Goal: Communication & Community: Answer question/provide support

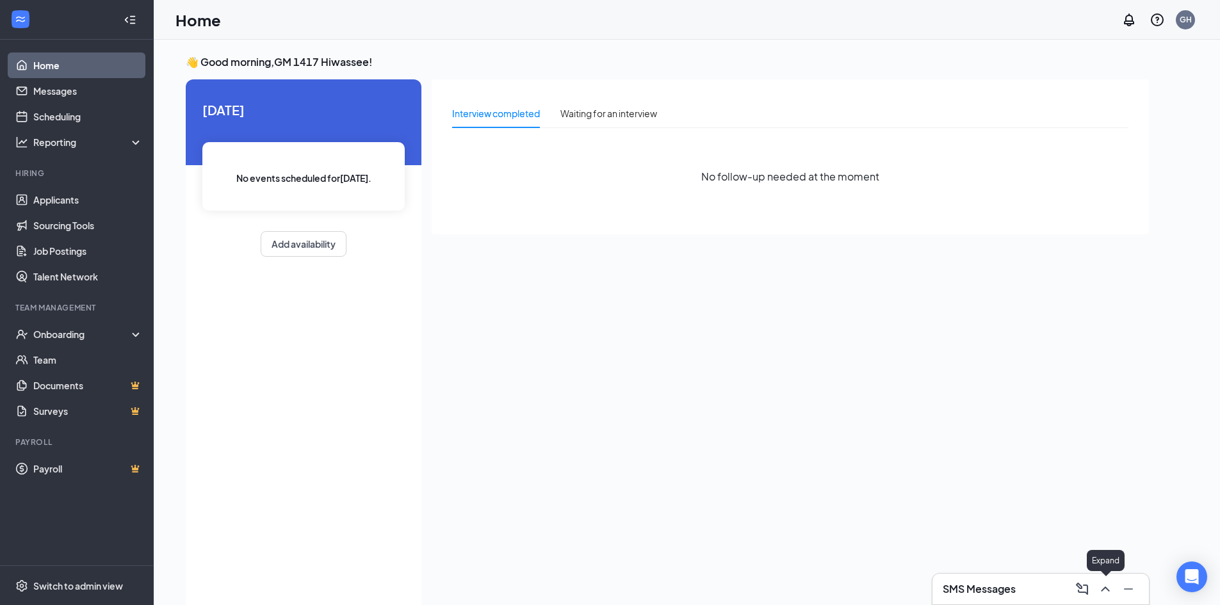
click at [1109, 589] on icon "ChevronUp" at bounding box center [1105, 589] width 15 height 15
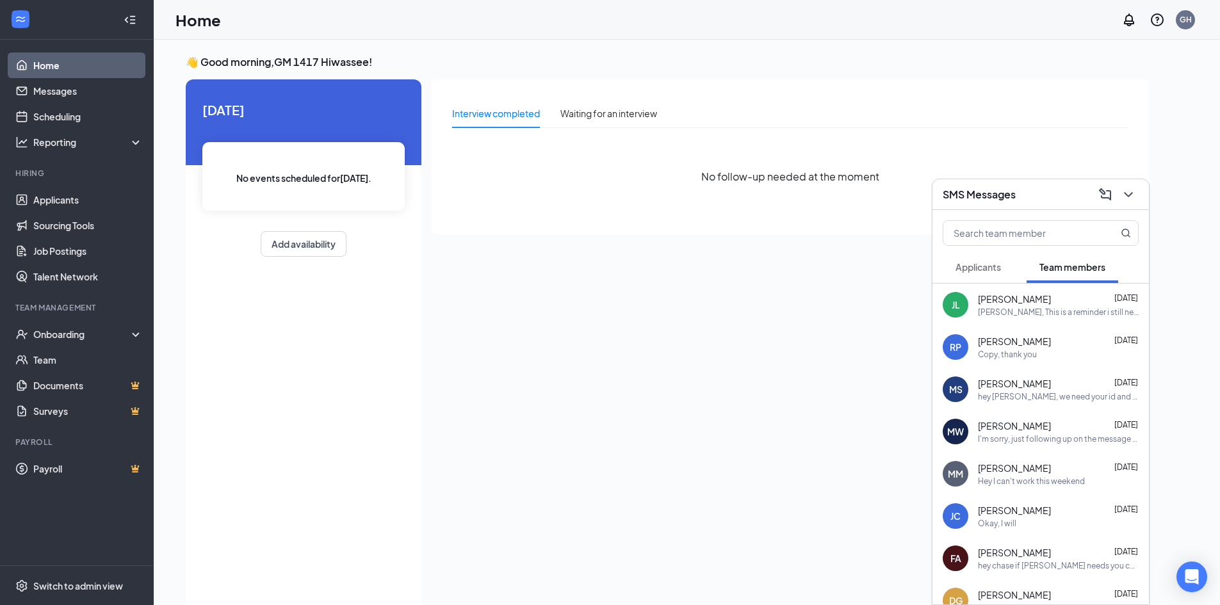
click at [1043, 389] on span "[PERSON_NAME]" at bounding box center [1014, 383] width 73 height 13
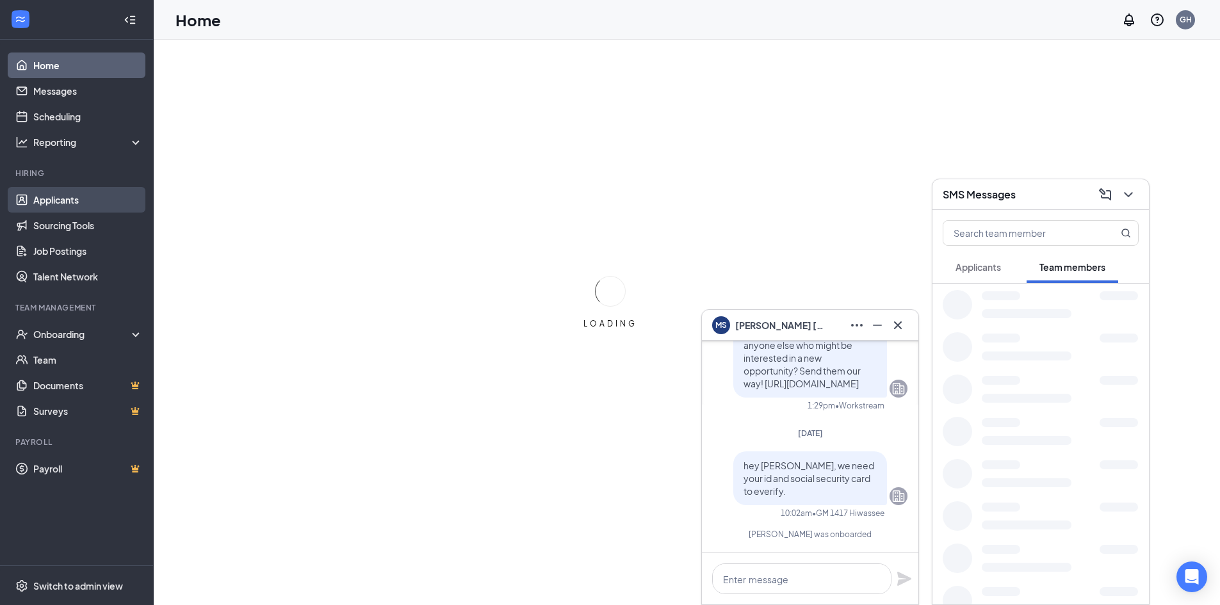
click at [57, 200] on link "Applicants" at bounding box center [88, 200] width 110 height 26
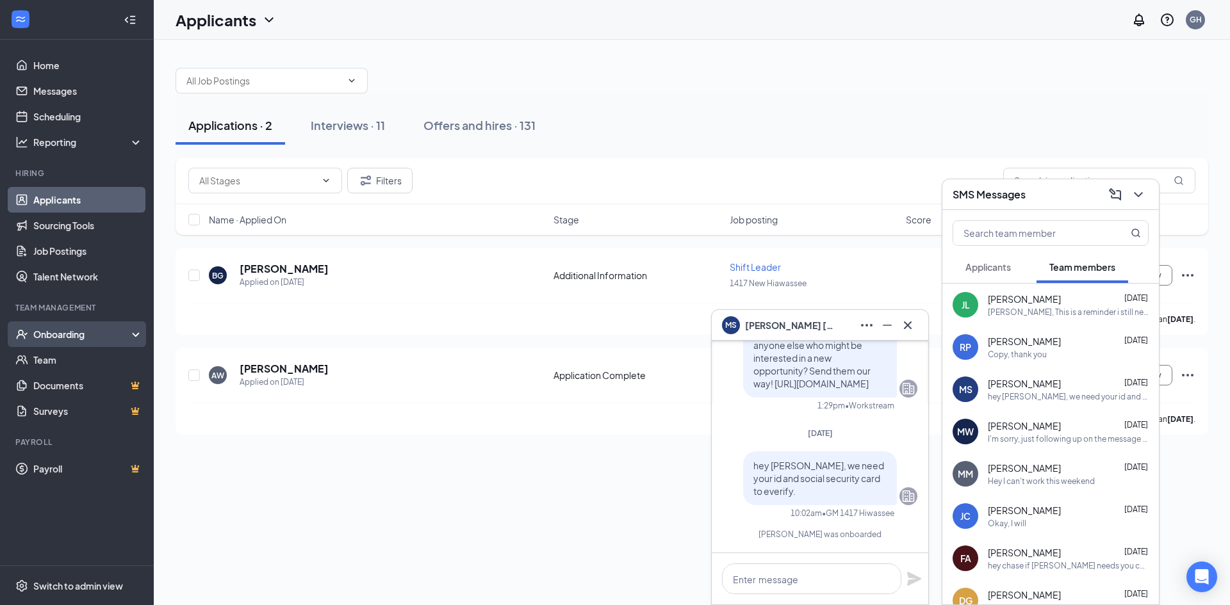
click at [70, 333] on div "Onboarding" at bounding box center [82, 334] width 99 height 13
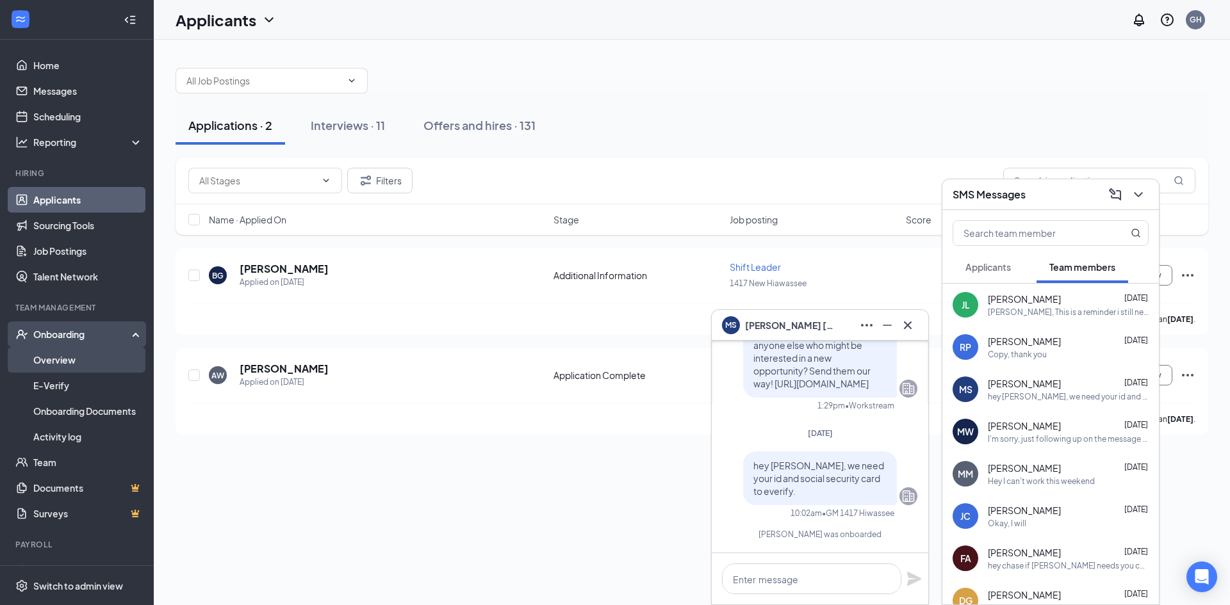
click at [67, 366] on link "Overview" at bounding box center [88, 360] width 110 height 26
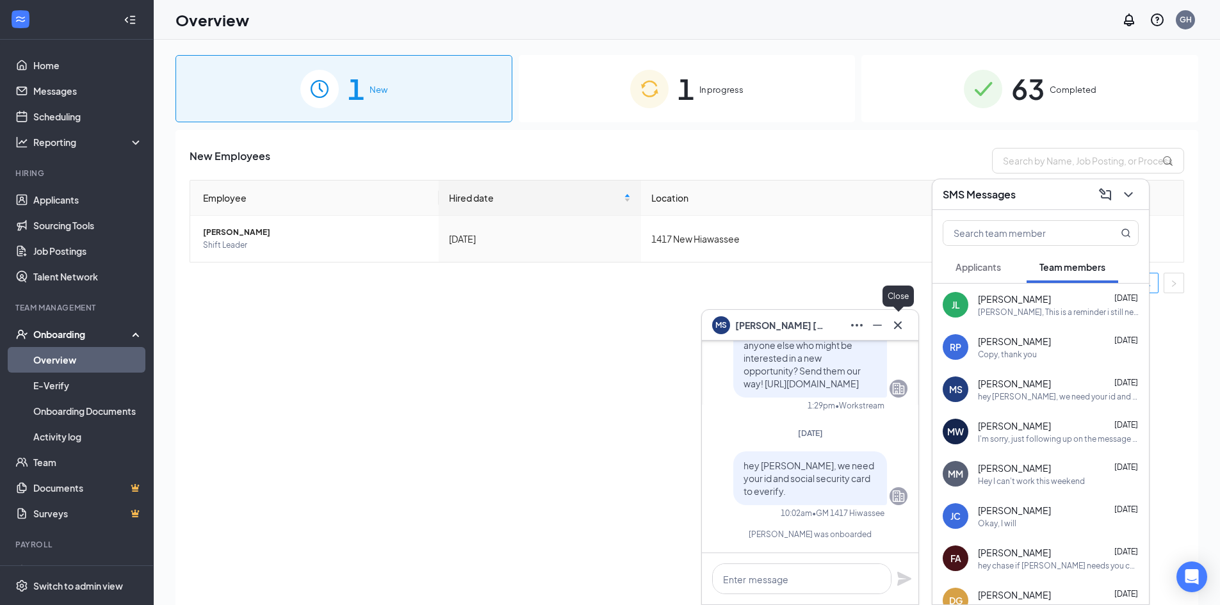
click at [899, 330] on icon "Cross" at bounding box center [897, 325] width 15 height 15
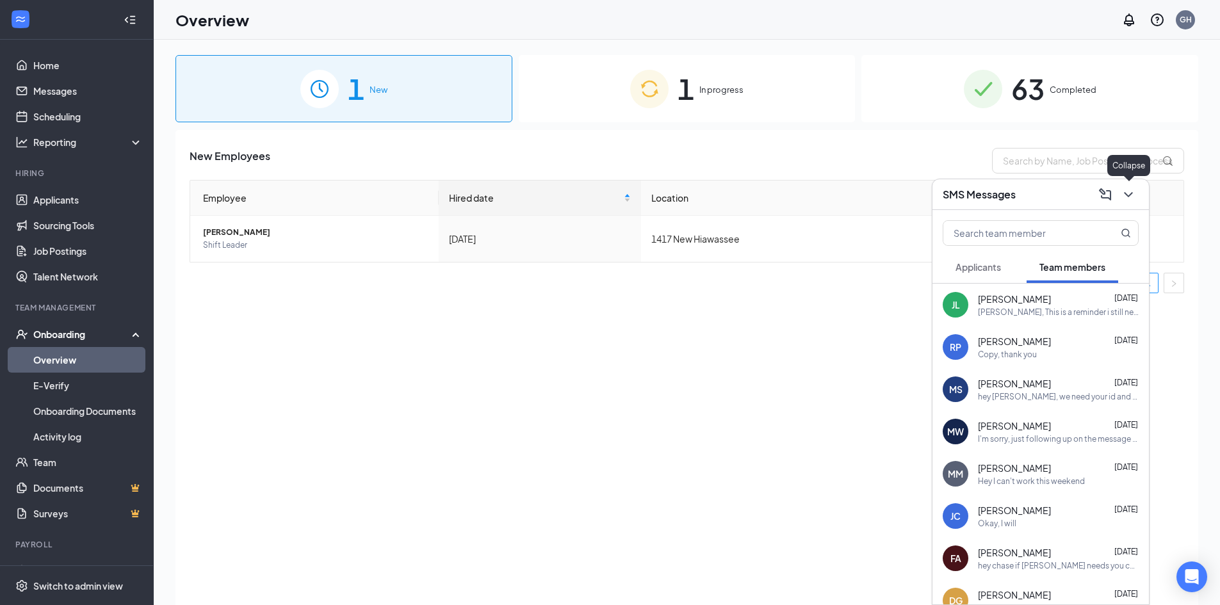
click at [1126, 193] on icon "ChevronDown" at bounding box center [1128, 194] width 8 height 5
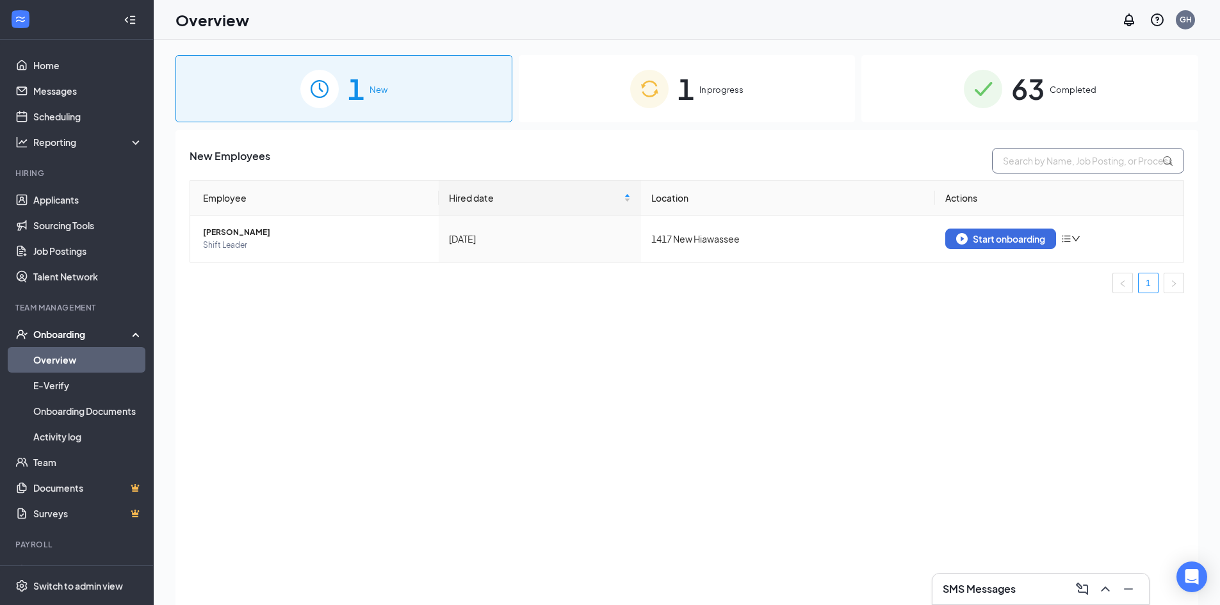
click at [1119, 164] on input "text" at bounding box center [1088, 161] width 192 height 26
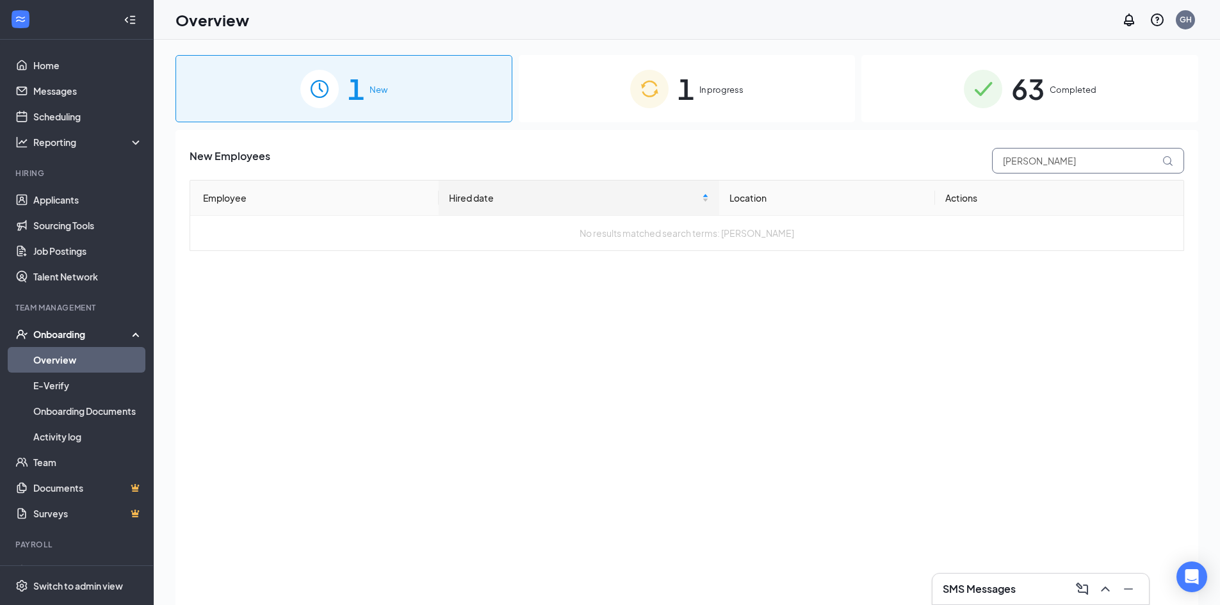
type input "mitchel"
click at [1170, 165] on icon at bounding box center [1168, 161] width 11 height 11
click at [1070, 160] on input "mitchel" at bounding box center [1088, 161] width 192 height 26
click at [723, 88] on span "In progress" at bounding box center [721, 89] width 44 height 13
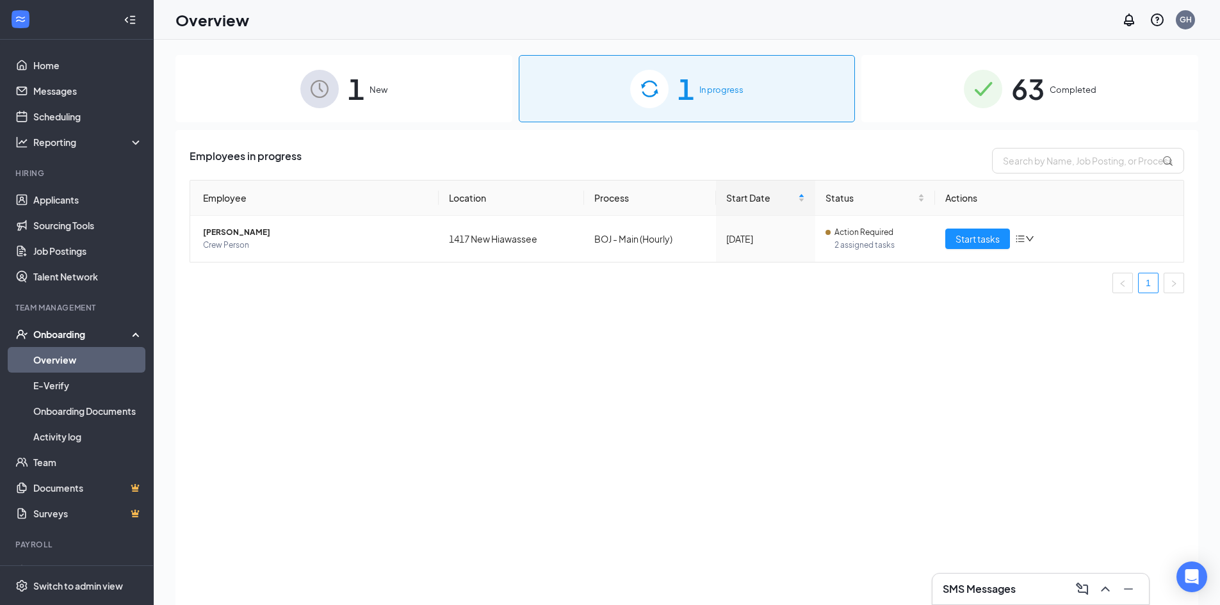
click at [1031, 86] on span "63" at bounding box center [1027, 89] width 33 height 44
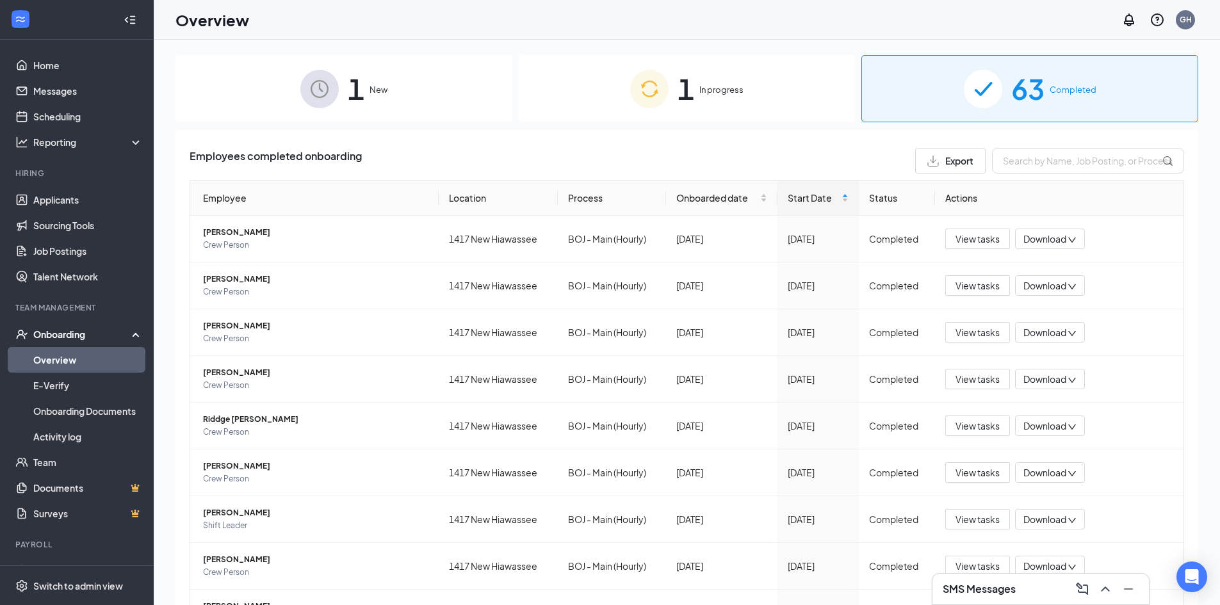
click at [1020, 101] on span "63" at bounding box center [1027, 89] width 33 height 44
click at [1018, 168] on input "text" at bounding box center [1088, 161] width 192 height 26
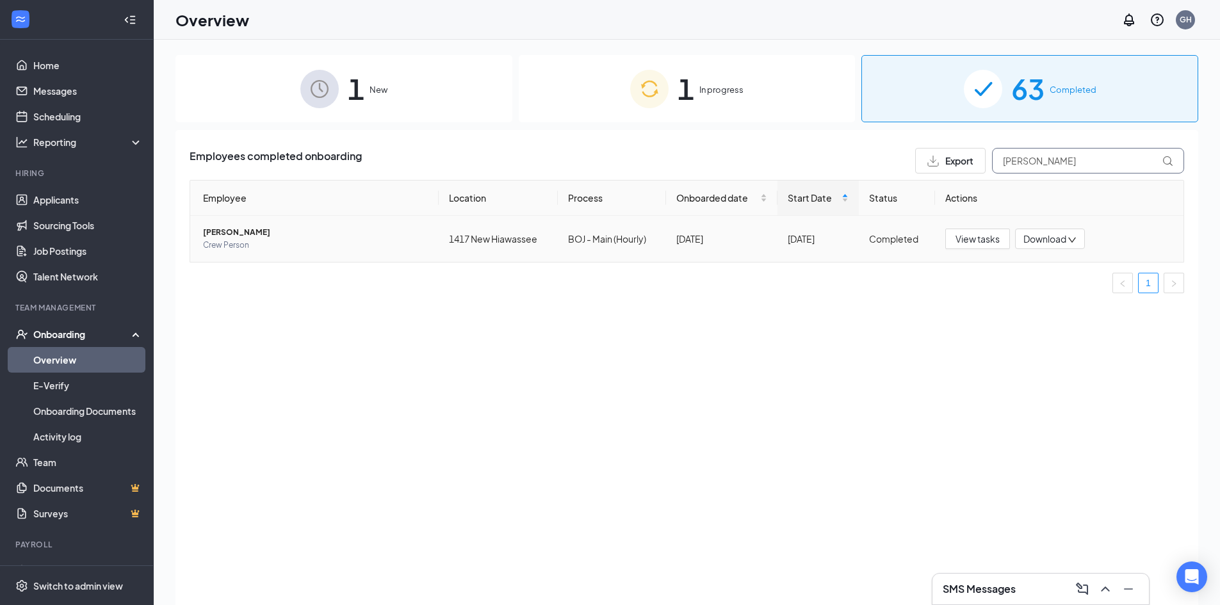
type input "mitchell"
click at [243, 229] on span "[PERSON_NAME]" at bounding box center [315, 232] width 225 height 13
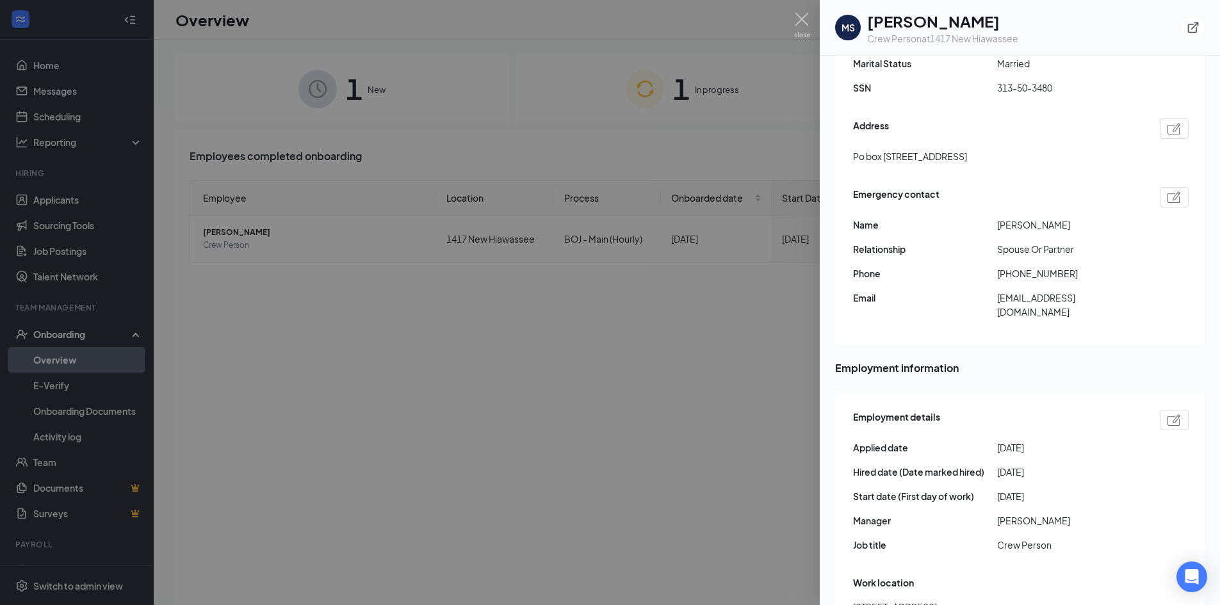
scroll to position [193, 0]
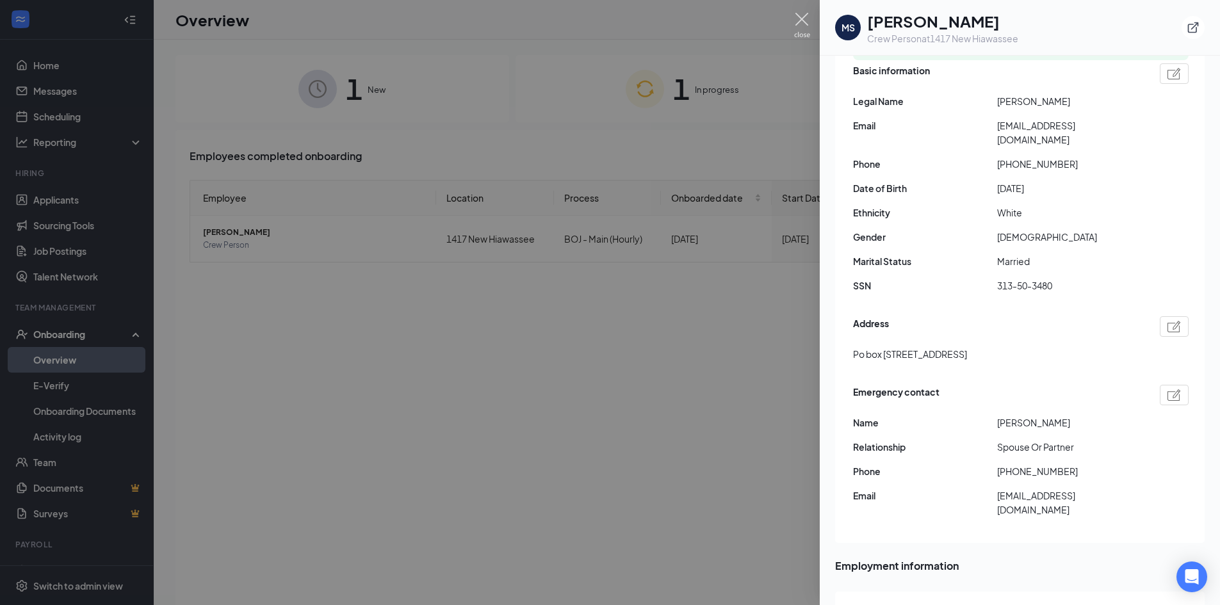
click at [797, 14] on img at bounding box center [802, 25] width 16 height 25
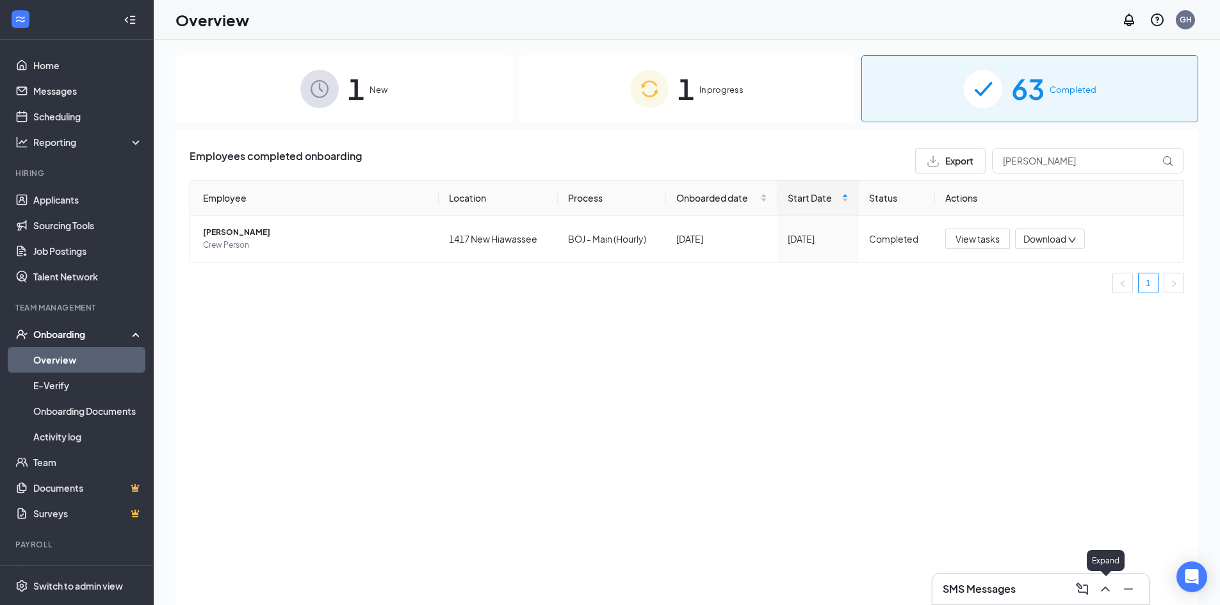
click at [1109, 590] on icon "ChevronUp" at bounding box center [1105, 589] width 15 height 15
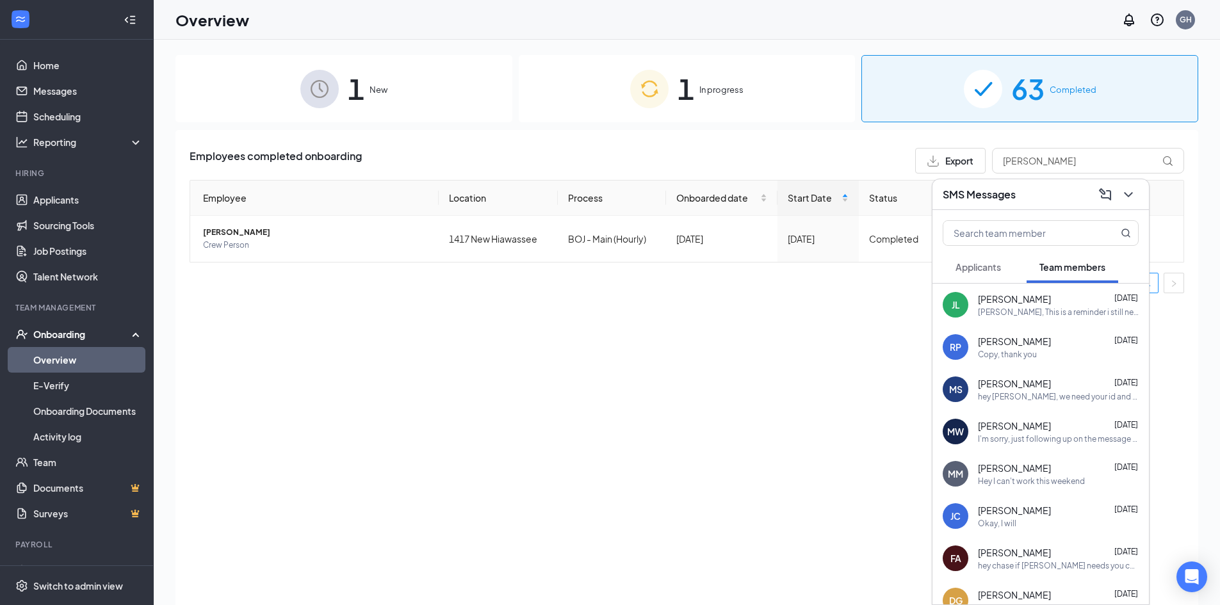
click at [1059, 388] on div "Mitchell Spoone Sep 5" at bounding box center [1058, 383] width 161 height 13
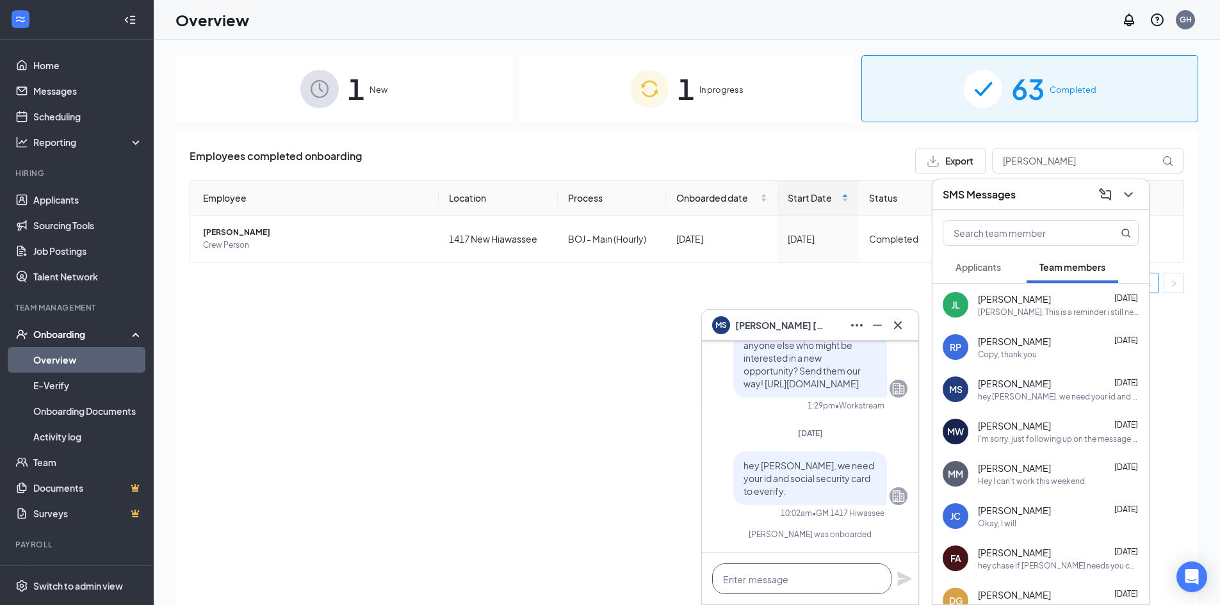
click at [821, 582] on textarea at bounding box center [801, 579] width 179 height 31
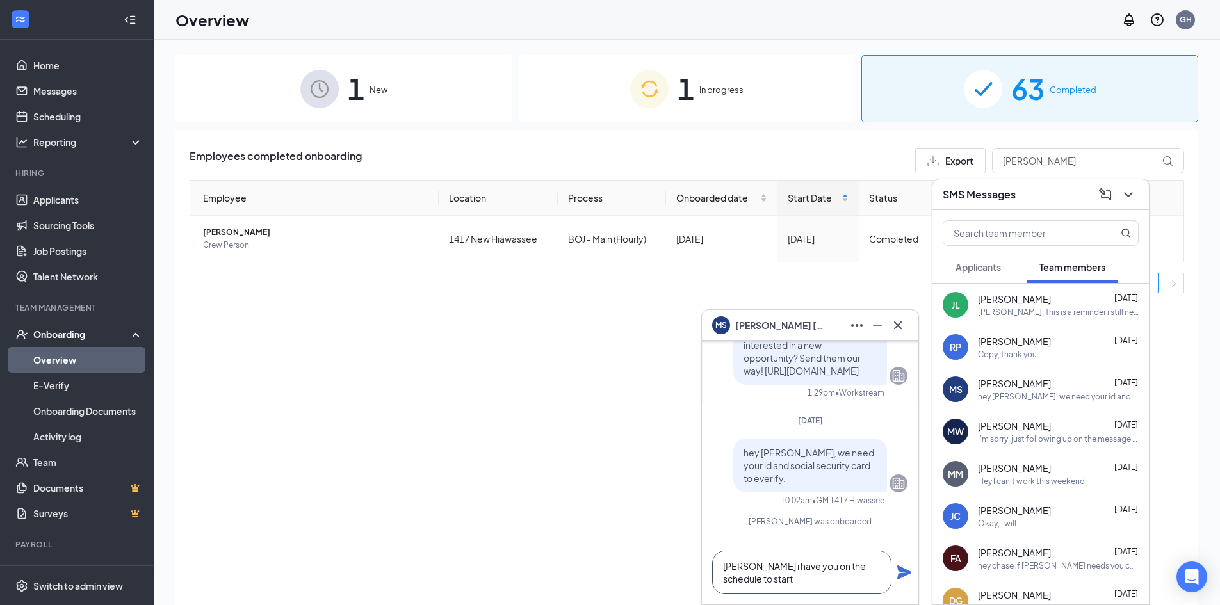
click at [762, 567] on textarea "mitchell i have you on the schedule to start" at bounding box center [801, 573] width 179 height 44
click at [748, 581] on textarea "mitchell I have you on the schedule to start" at bounding box center [801, 573] width 179 height 44
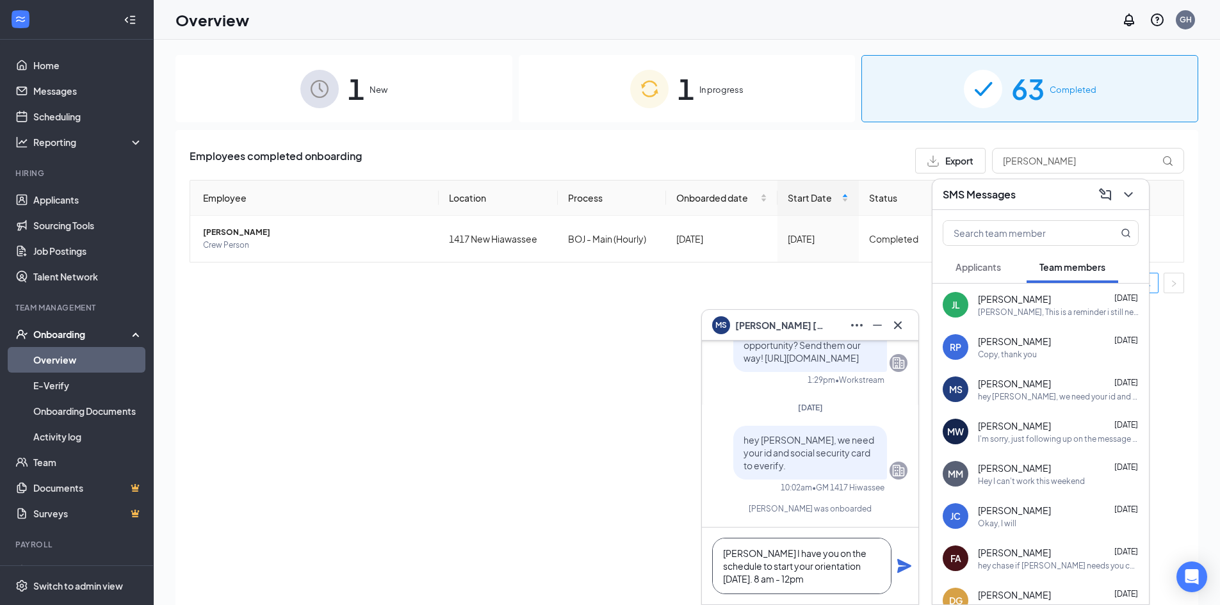
click at [826, 581] on textarea "mitchell I have you on the schedule to start your orientation next tuesday the …" at bounding box center [801, 566] width 179 height 56
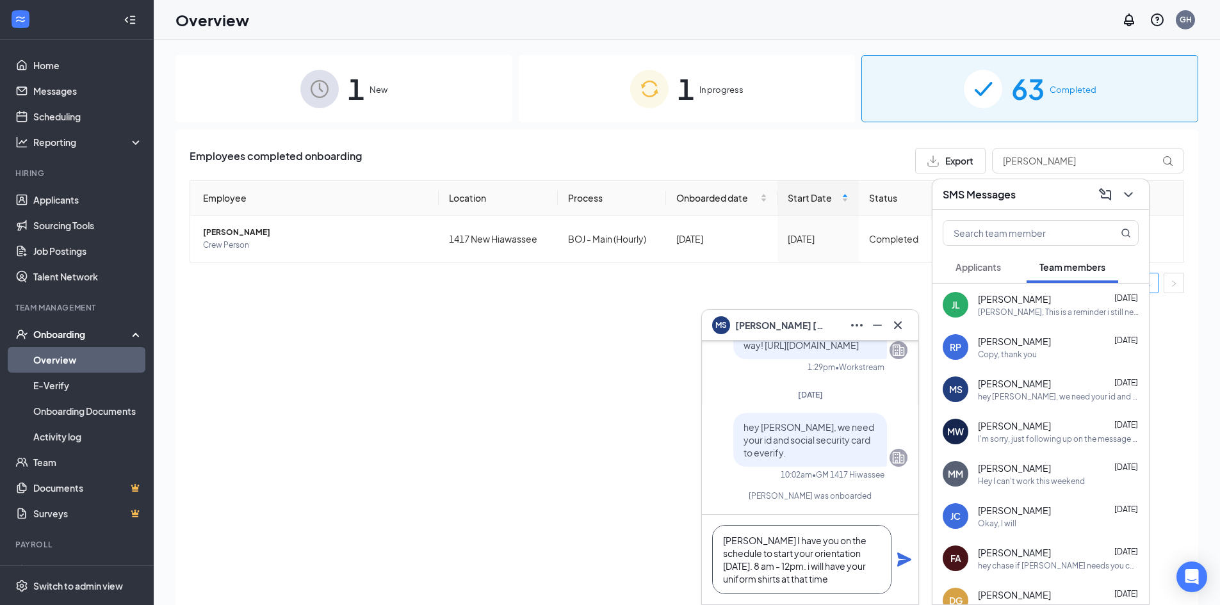
type textarea "mitchell I have you on the schedule to start your orientation next tuesday the …"
click at [901, 560] on icon "Plane" at bounding box center [904, 559] width 15 height 15
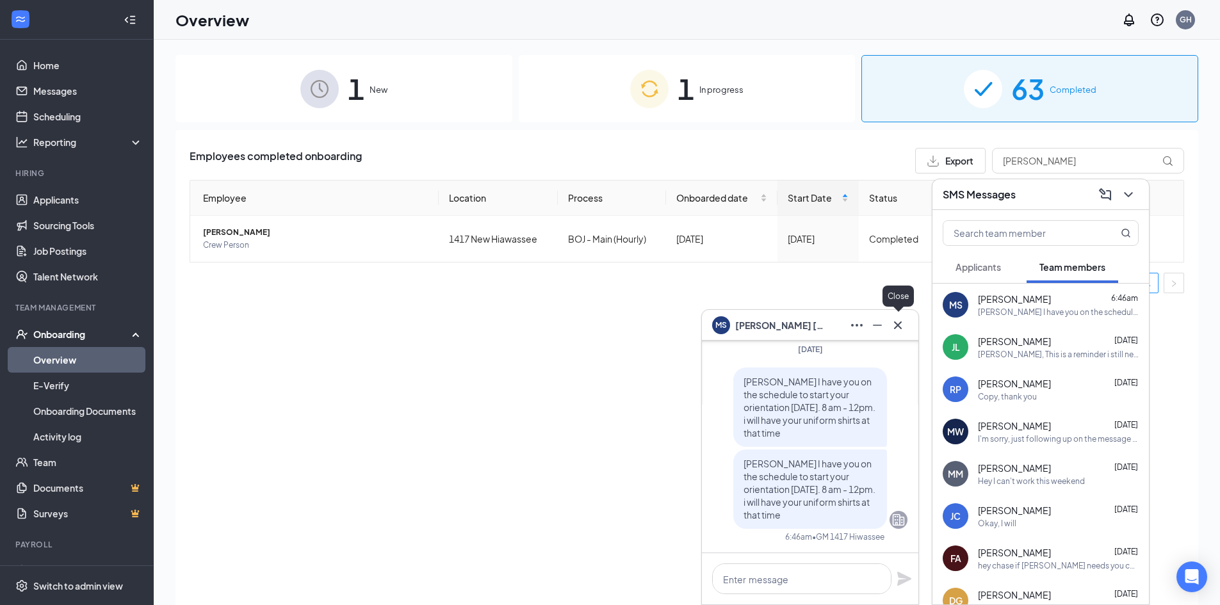
click at [906, 325] on button at bounding box center [898, 325] width 20 height 20
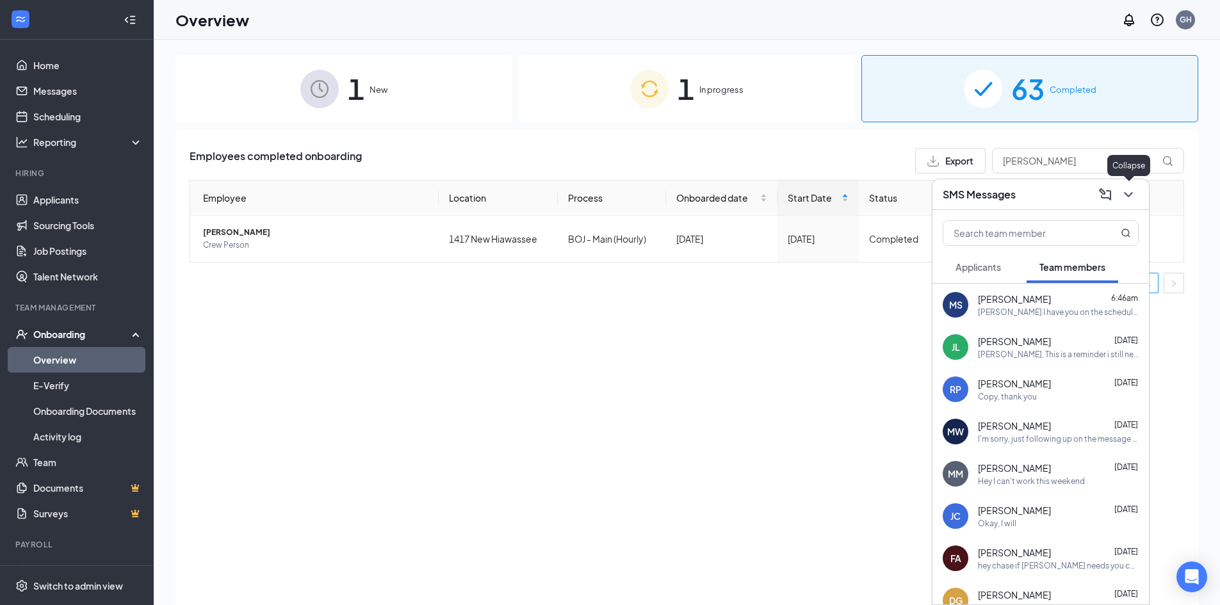
click at [1129, 195] on icon "ChevronDown" at bounding box center [1128, 194] width 8 height 5
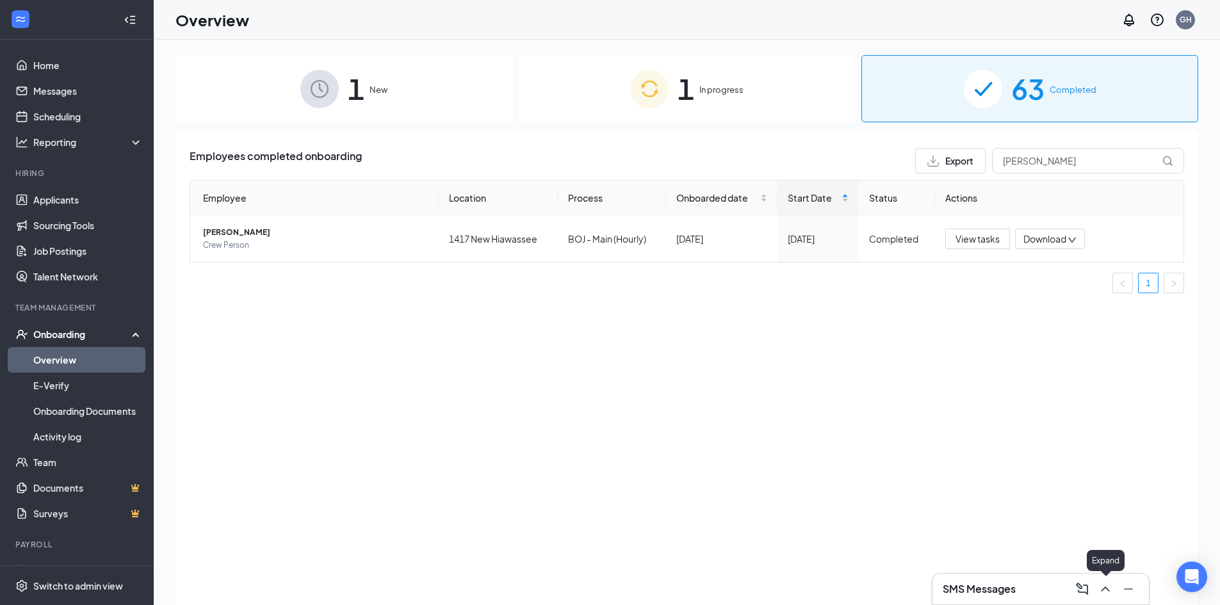
click at [1109, 589] on icon "ChevronUp" at bounding box center [1105, 589] width 15 height 15
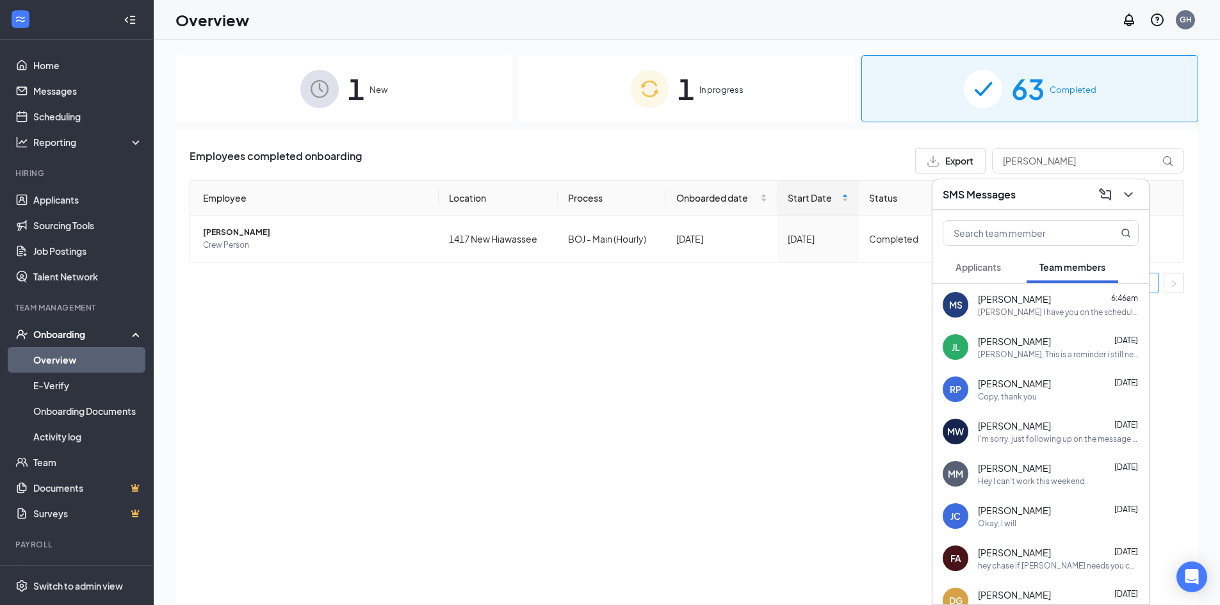
click at [1029, 308] on div "mitchell I have you on the schedule to start your orientation next tuesday the …" at bounding box center [1058, 312] width 161 height 11
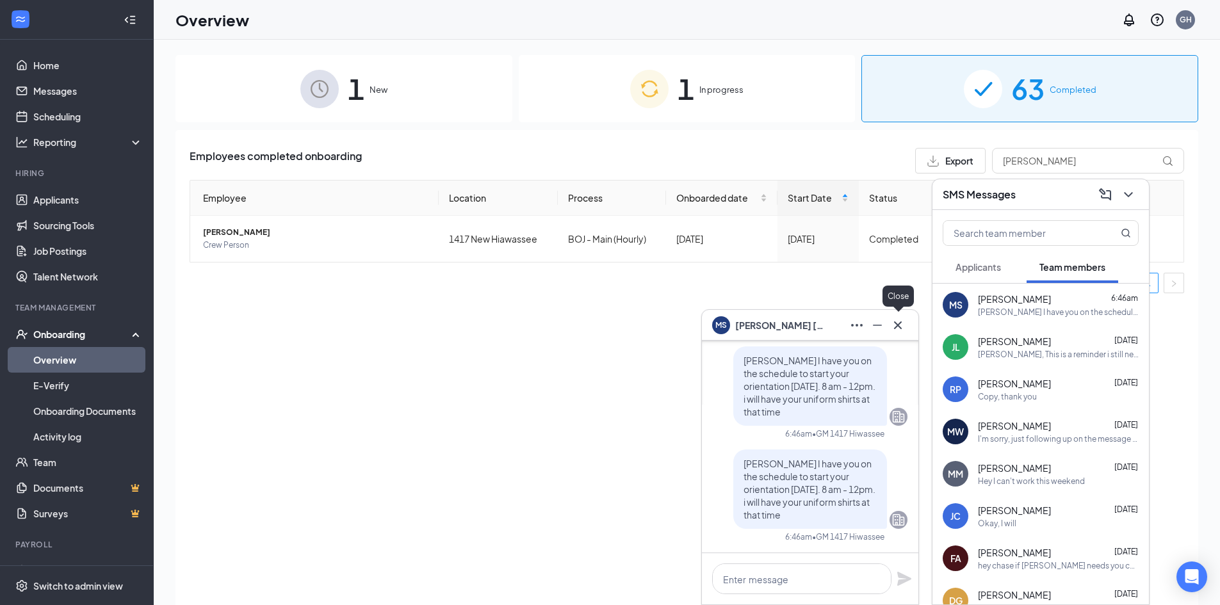
click at [899, 327] on icon "Cross" at bounding box center [897, 325] width 15 height 15
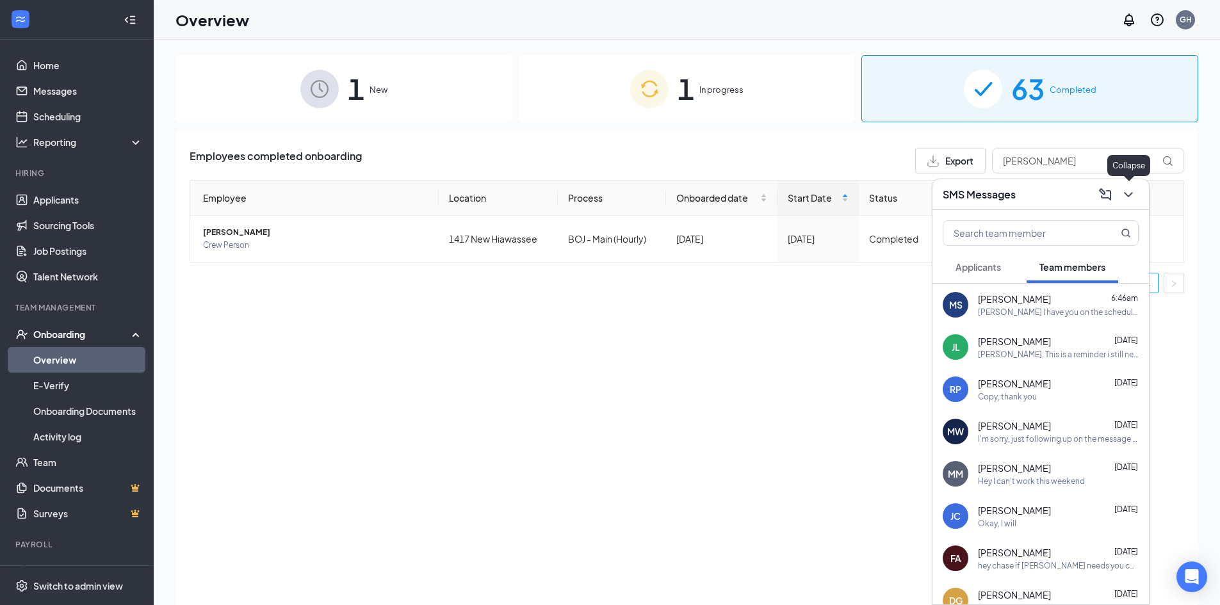
click at [1131, 192] on icon "ChevronDown" at bounding box center [1128, 194] width 15 height 15
